Goal: Task Accomplishment & Management: Use online tool/utility

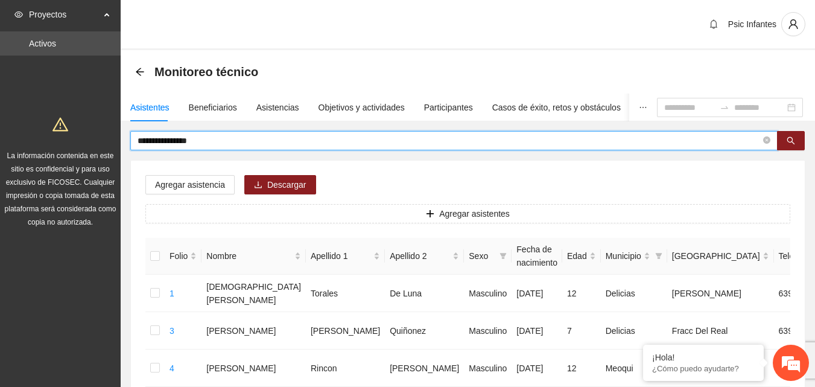
click at [212, 143] on input "**********" at bounding box center [449, 140] width 623 height 13
type input "*"
type input "**********"
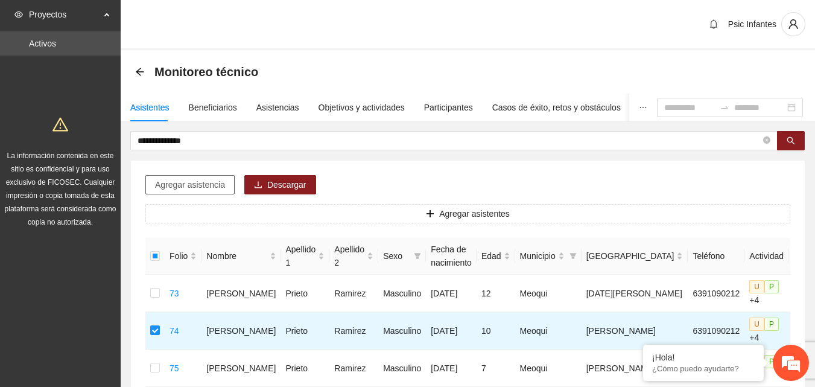
click at [200, 185] on span "Agregar asistencia" at bounding box center [190, 184] width 70 height 13
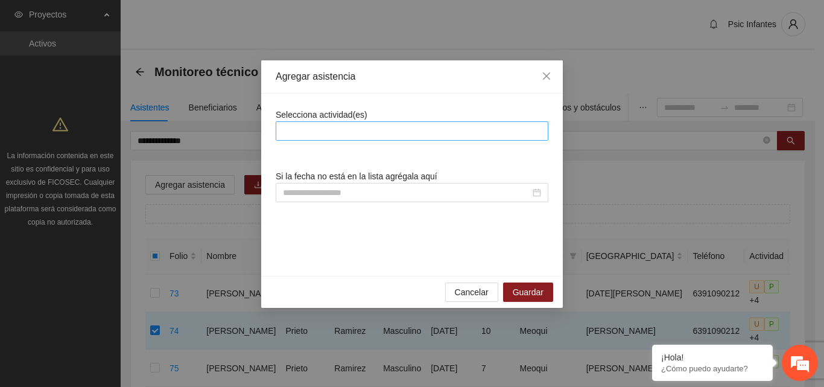
click at [334, 136] on div at bounding box center [412, 131] width 267 height 14
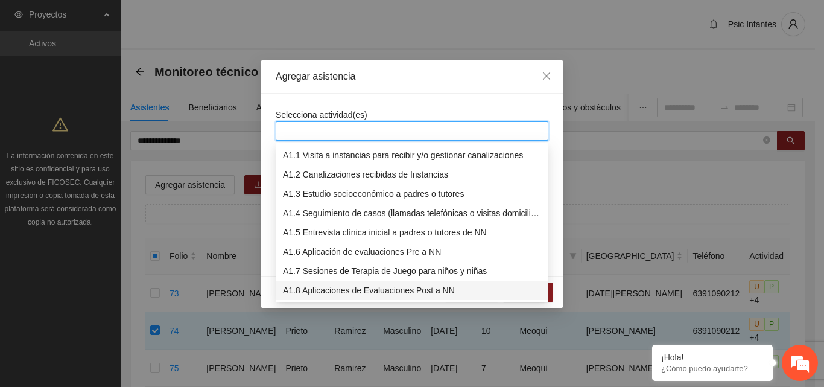
click at [340, 291] on div "A1.8 Aplicaciones de Evaluaciones Post a NN" at bounding box center [412, 290] width 258 height 13
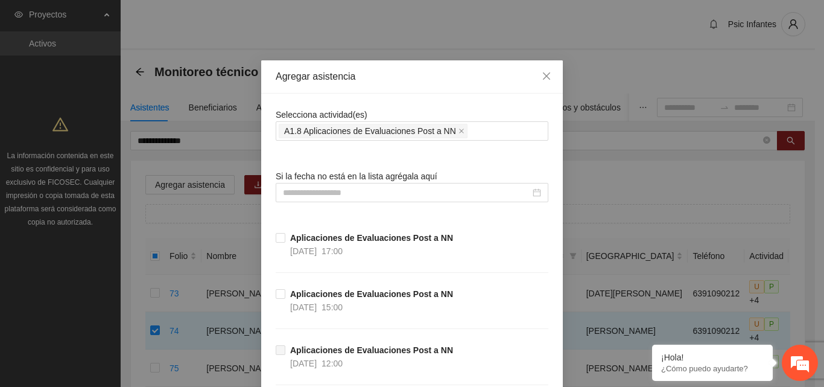
click at [400, 83] on div "Agregar asistencia" at bounding box center [412, 76] width 302 height 33
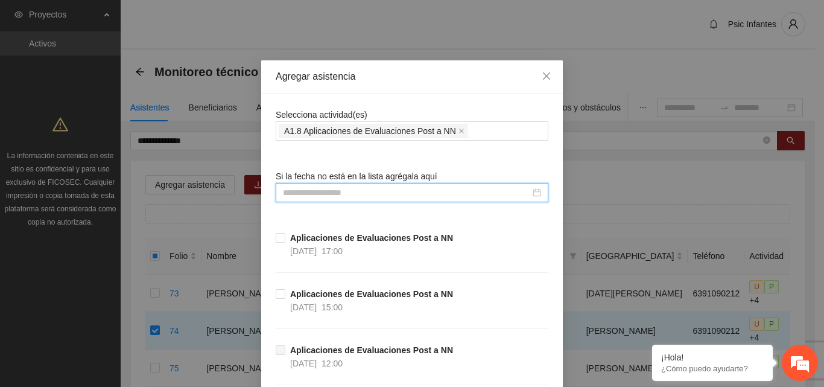
click at [328, 193] on input at bounding box center [406, 192] width 247 height 13
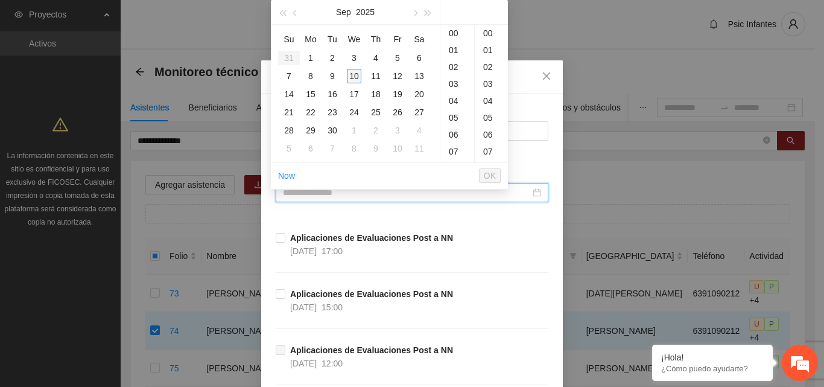
click at [353, 75] on div "10" at bounding box center [354, 76] width 14 height 14
click at [454, 111] on div "15" at bounding box center [458, 112] width 34 height 17
click at [491, 35] on div "00" at bounding box center [491, 33] width 33 height 17
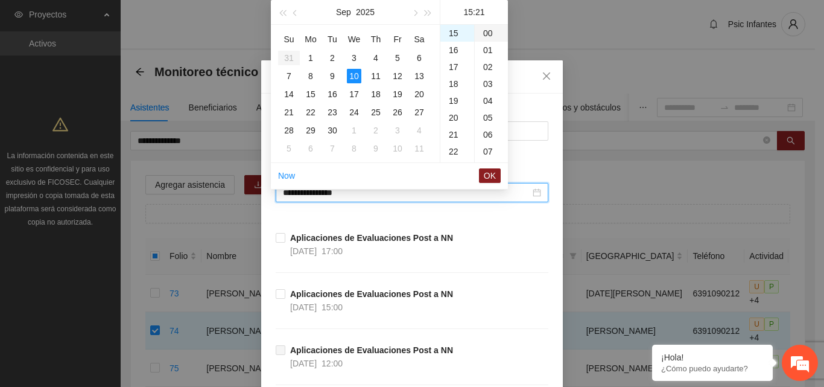
type input "**********"
click at [488, 175] on span "OK" at bounding box center [490, 175] width 12 height 13
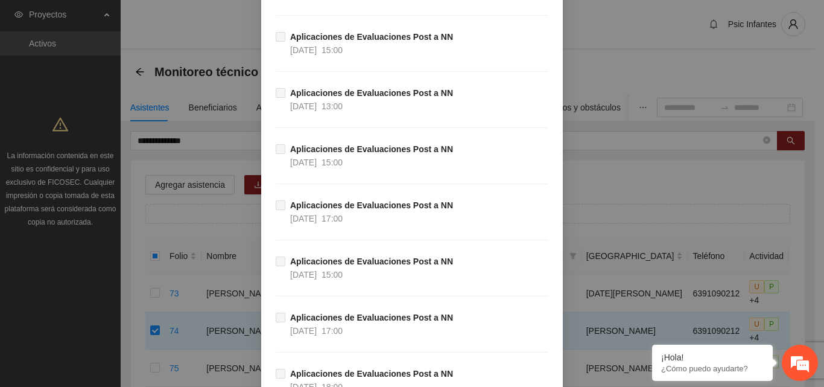
scroll to position [608, 0]
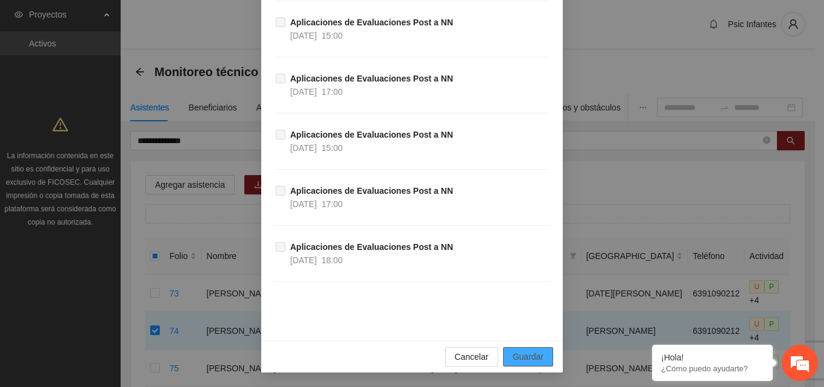
click at [524, 356] on span "Guardar" at bounding box center [528, 356] width 31 height 13
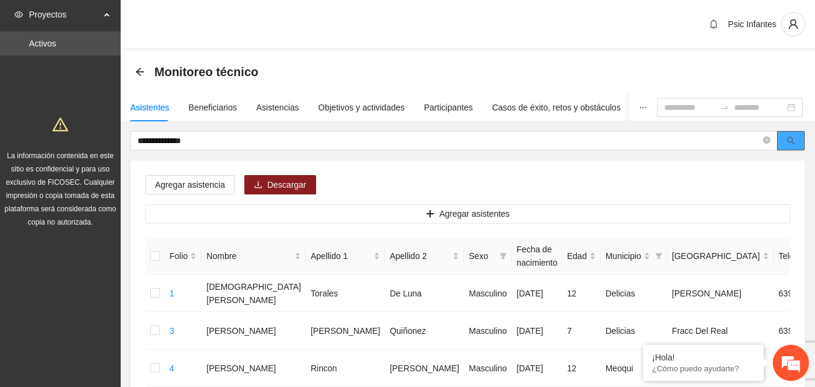
click at [802, 135] on button "button" at bounding box center [791, 140] width 28 height 19
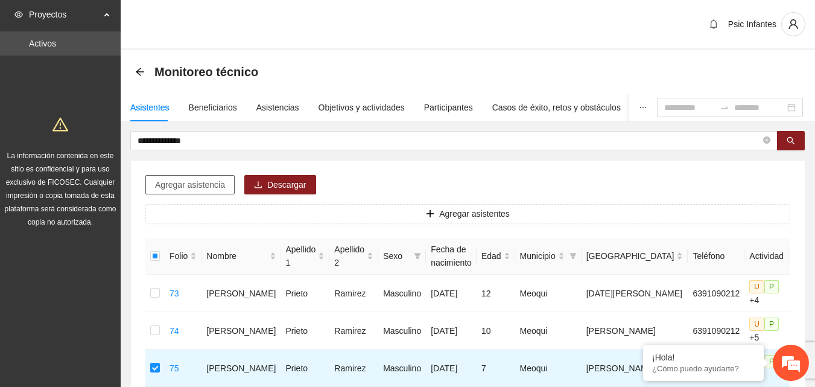
click at [180, 190] on span "Agregar asistencia" at bounding box center [190, 184] width 70 height 13
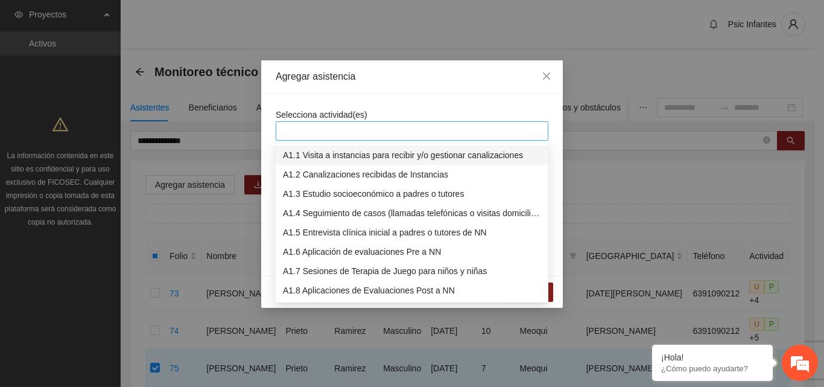
click at [360, 126] on div at bounding box center [412, 131] width 267 height 14
click at [337, 290] on div "A1.8 Aplicaciones de Evaluaciones Post a NN" at bounding box center [412, 290] width 258 height 13
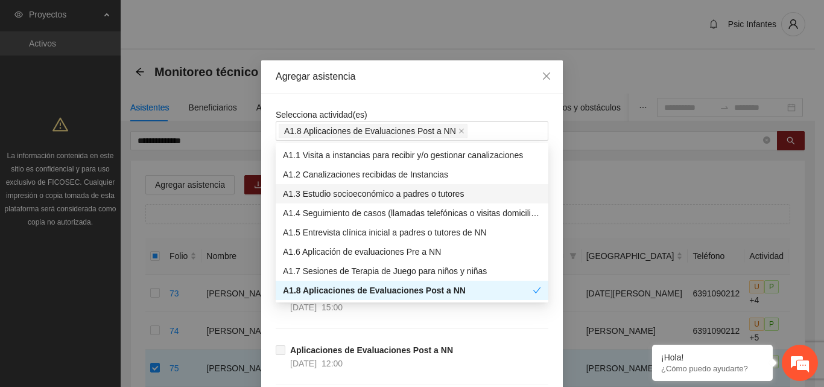
click at [405, 82] on div "Agregar asistencia" at bounding box center [412, 76] width 273 height 13
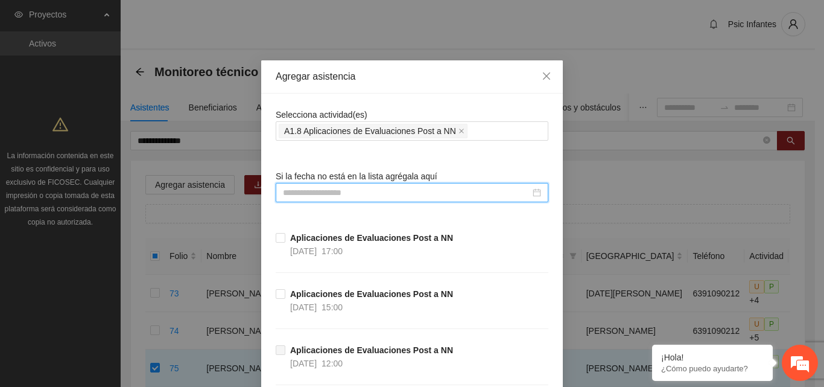
click at [343, 187] on input at bounding box center [406, 192] width 247 height 13
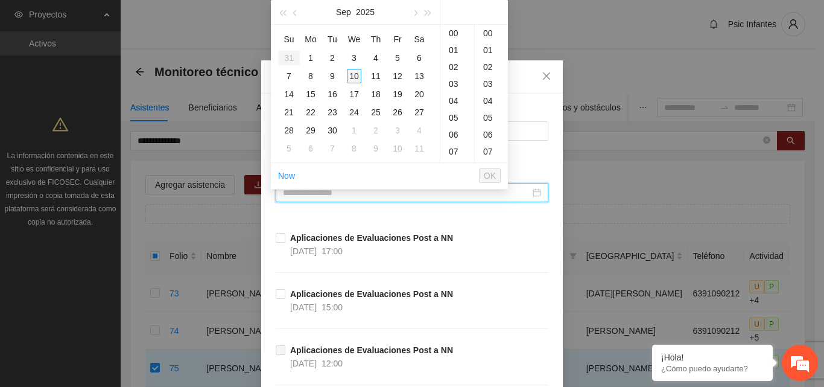
click at [359, 77] on div "10" at bounding box center [354, 76] width 14 height 14
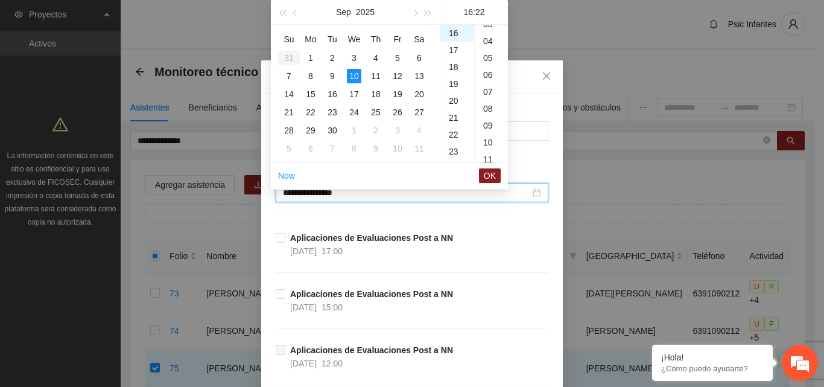
scroll to position [0, 0]
click at [493, 32] on div "00" at bounding box center [491, 33] width 33 height 17
type input "**********"
click at [483, 174] on button "OK" at bounding box center [490, 175] width 22 height 14
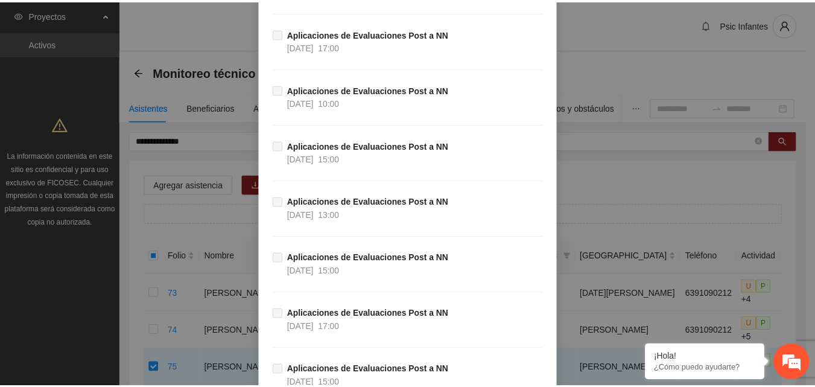
scroll to position [608, 0]
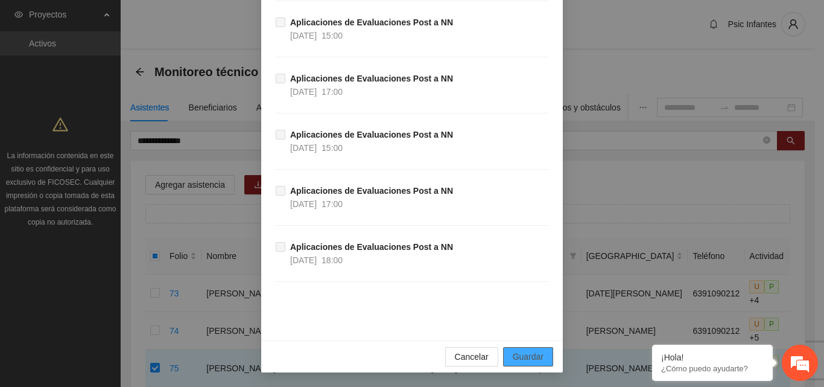
click at [532, 352] on span "Guardar" at bounding box center [528, 356] width 31 height 13
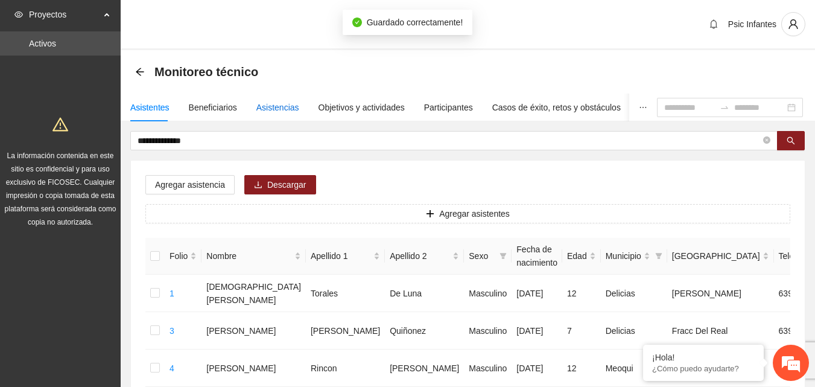
click at [279, 111] on div "Asistencias" at bounding box center [278, 107] width 43 height 13
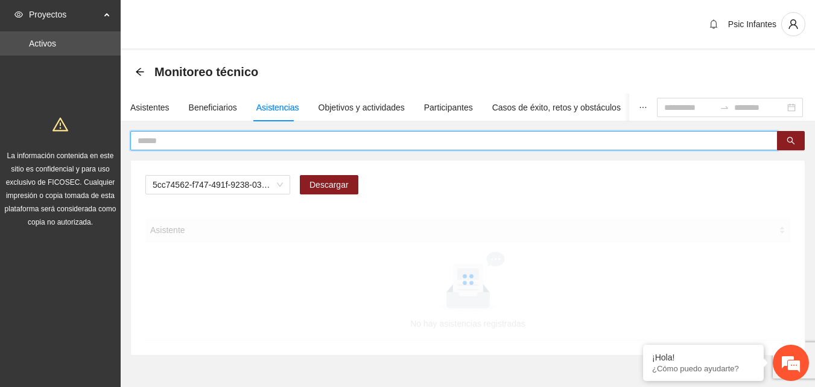
click at [263, 142] on input "text" at bounding box center [449, 140] width 623 height 13
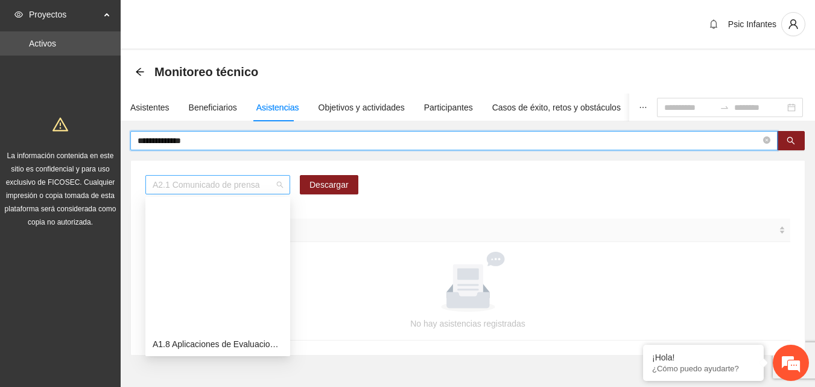
click at [278, 188] on span "A2.1 Comunicado de prensa" at bounding box center [218, 185] width 130 height 18
type input "**********"
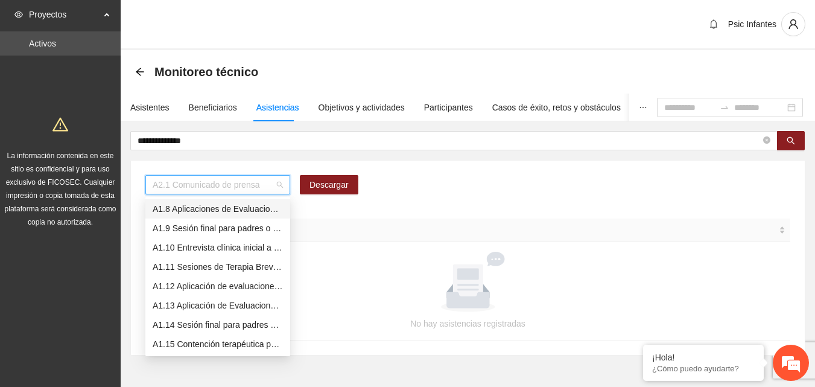
scroll to position [116, 0]
click at [258, 235] on div "A1.8 Aplicaciones de Evaluaciones Post a NN" at bounding box center [217, 227] width 145 height 19
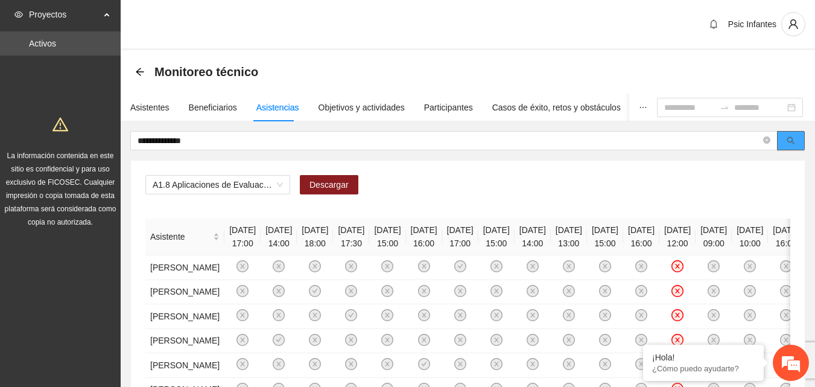
click at [791, 142] on icon "search" at bounding box center [791, 140] width 8 height 8
